Goal: Communication & Community: Answer question/provide support

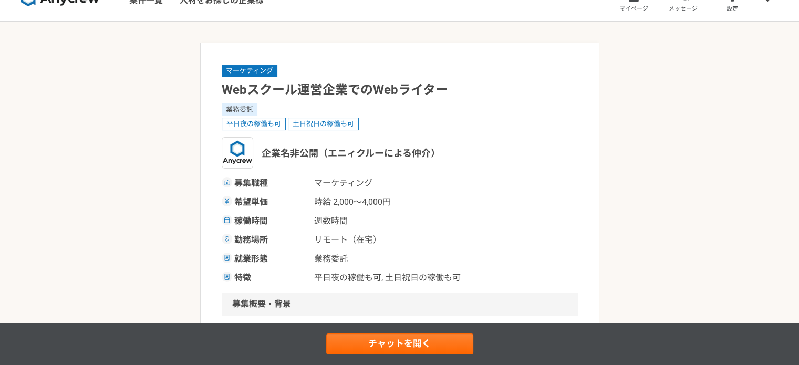
scroll to position [105, 0]
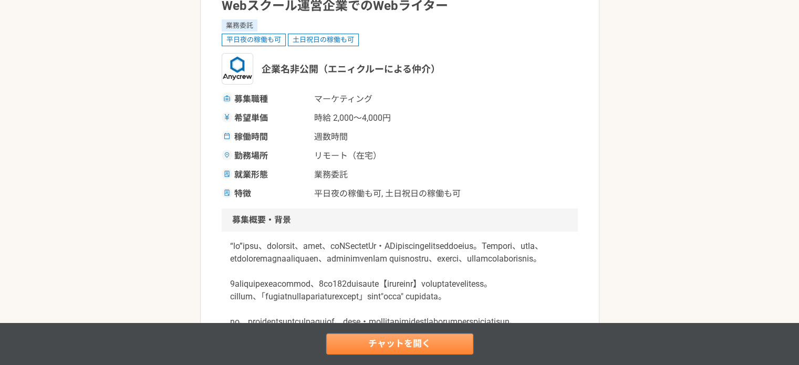
click at [422, 347] on link "チャットを開く" at bounding box center [399, 344] width 147 height 21
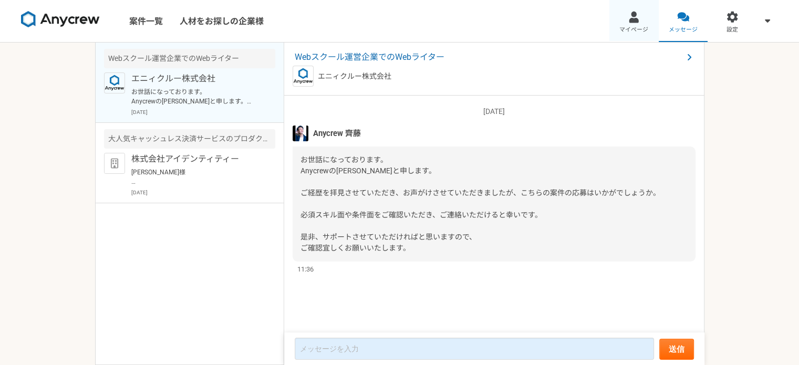
click at [626, 23] on link "マイページ" at bounding box center [634, 21] width 49 height 42
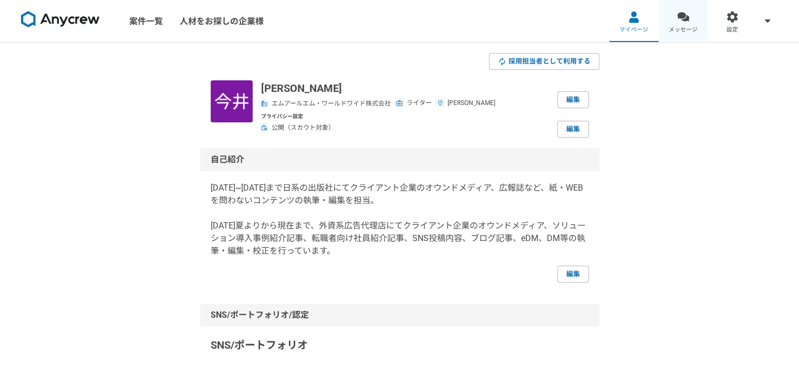
click at [687, 22] on div at bounding box center [683, 17] width 12 height 12
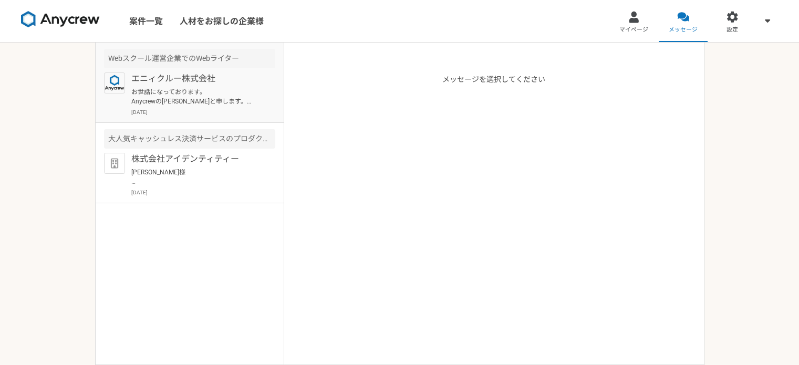
click at [164, 91] on p "お世話になっております。 Anycrewの[PERSON_NAME]と申します。 ご経歴を拝見させていただき、お声がけさせていただきましたが、こちらの案件の応…" at bounding box center [196, 96] width 130 height 19
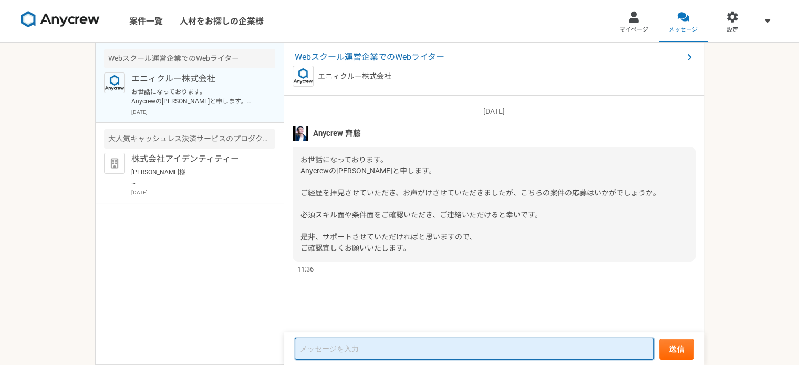
click at [371, 343] on textarea at bounding box center [474, 349] width 359 height 22
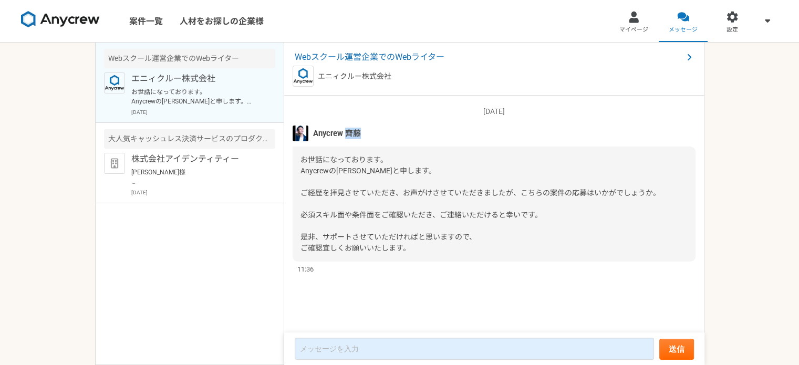
drag, startPoint x: 353, startPoint y: 131, endPoint x: 364, endPoint y: 135, distance: 11.6
click at [364, 135] on div "Anycrew 齊藤" at bounding box center [494, 134] width 403 height 16
copy span "[PERSON_NAME]"
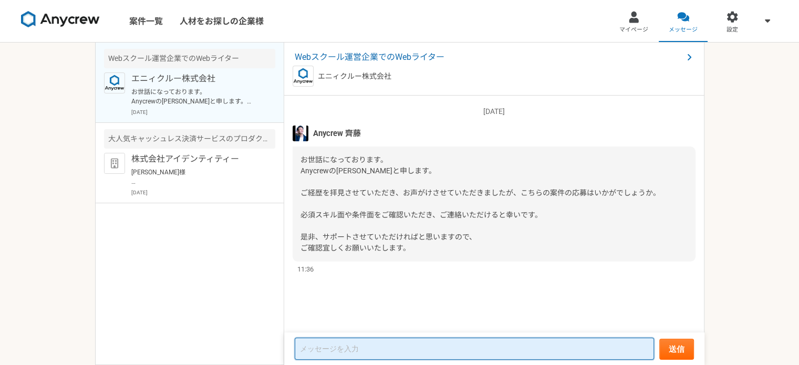
click at [335, 347] on textarea at bounding box center [474, 349] width 359 height 22
paste textarea "[PERSON_NAME]"
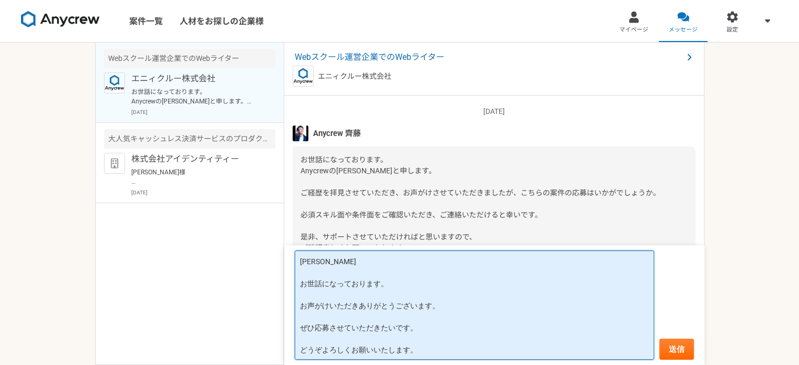
scroll to position [1, 0]
type textarea "[PERSON_NAME] お世話になっております。 お声がけいただきありがとうございます。 ぜひ応募させていただきたいです。 どうぞよろしくお願いいたします。"
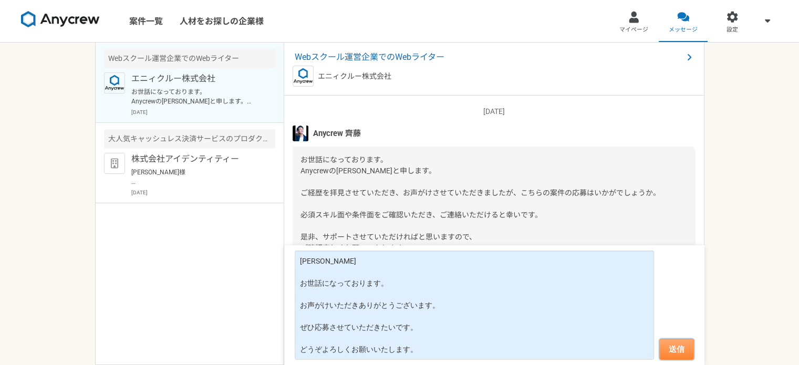
click at [683, 351] on button "送信" at bounding box center [677, 349] width 35 height 21
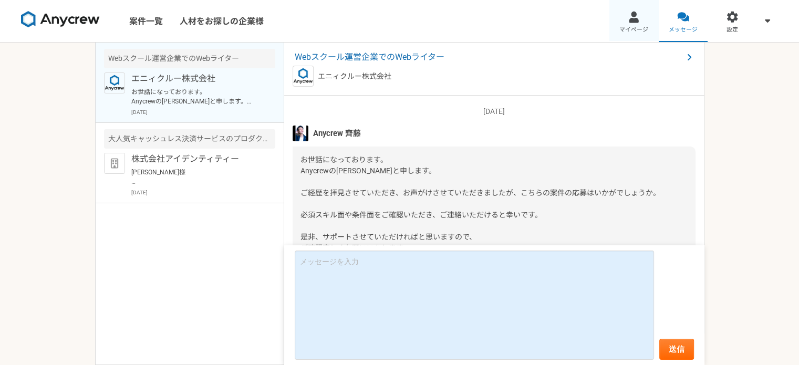
scroll to position [0, 0]
click at [626, 26] on span "マイページ" at bounding box center [634, 30] width 29 height 8
